Goal: Navigation & Orientation: Go to known website

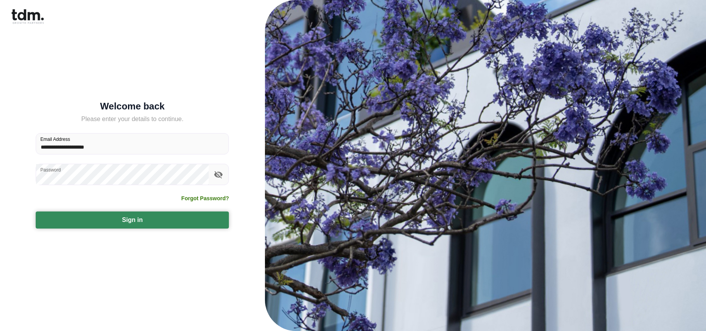
click at [118, 222] on button "Sign in" at bounding box center [132, 220] width 193 height 17
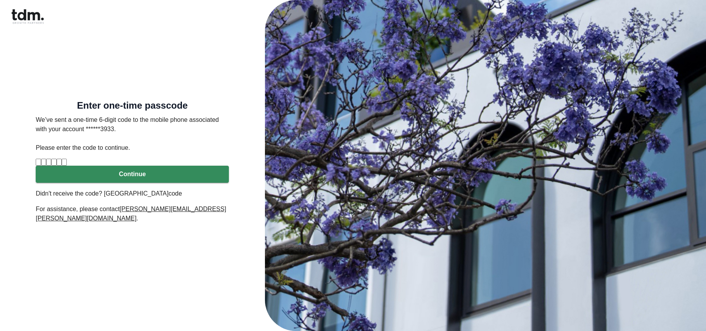
type input "*"
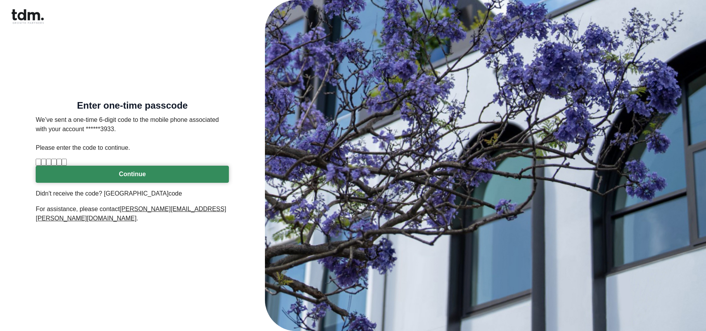
type input "*"
click at [123, 183] on button "Continue" at bounding box center [132, 174] width 193 height 17
